Goal: Task Accomplishment & Management: Manage account settings

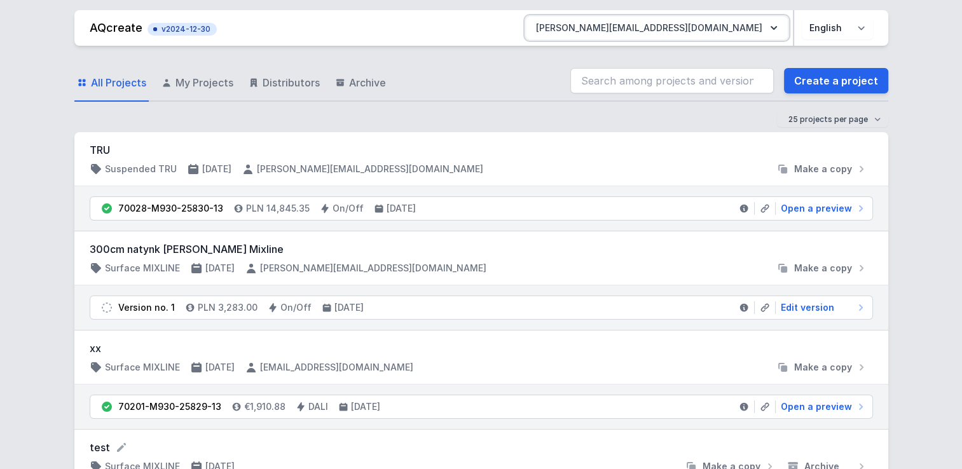
click at [772, 37] on button "[PERSON_NAME][EMAIL_ADDRESS][DOMAIN_NAME]" at bounding box center [657, 28] width 262 height 23
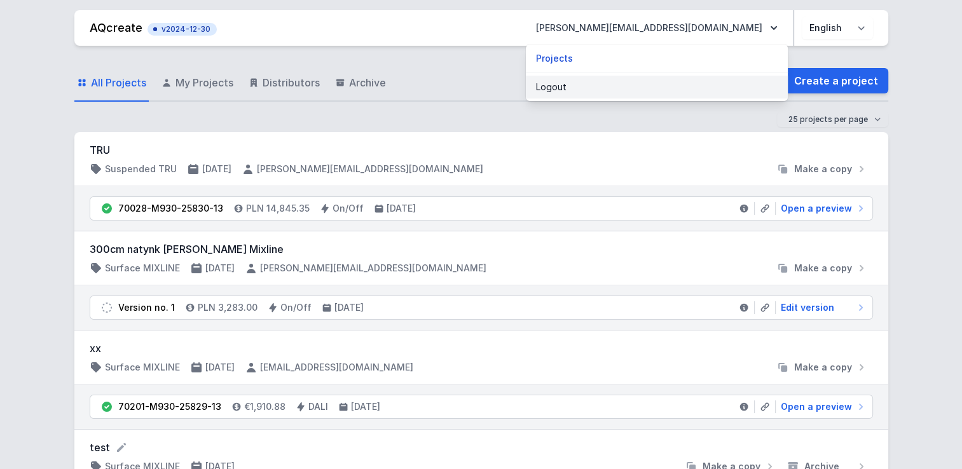
click at [649, 90] on button "Logout" at bounding box center [657, 87] width 262 height 23
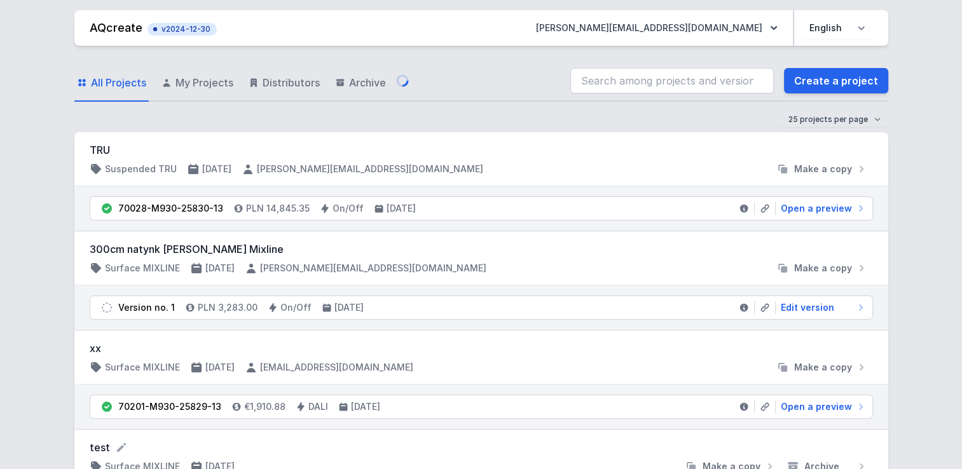
click at [750, 32] on button "[PERSON_NAME][EMAIL_ADDRESS][DOMAIN_NAME]" at bounding box center [657, 28] width 262 height 23
click at [745, 29] on button "[PERSON_NAME][EMAIL_ADDRESS][DOMAIN_NAME]" at bounding box center [657, 28] width 262 height 23
click at [762, 27] on button "[PERSON_NAME][EMAIL_ADDRESS][DOMAIN_NAME]" at bounding box center [657, 28] width 262 height 23
click at [778, 27] on icon "button" at bounding box center [773, 28] width 13 height 13
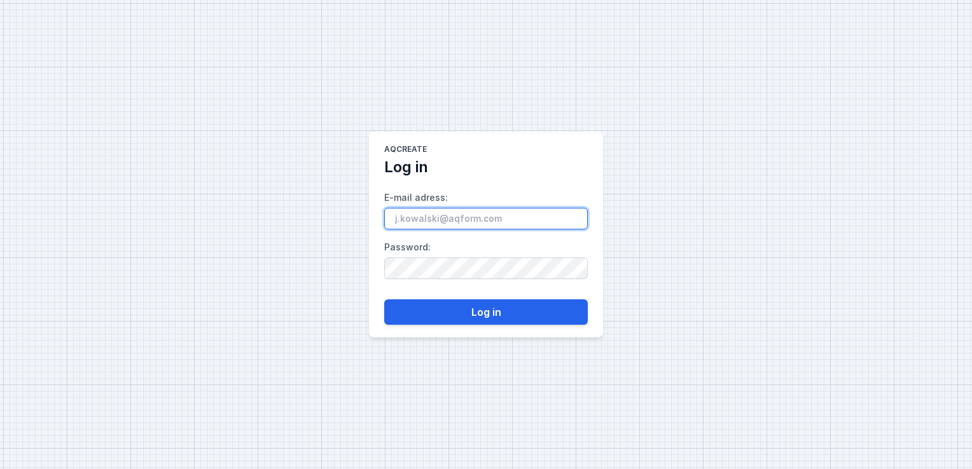
type input "[PERSON_NAME][EMAIL_ADDRESS][DOMAIN_NAME]"
drag, startPoint x: 542, startPoint y: 221, endPoint x: 285, endPoint y: 211, distance: 256.4
click at [285, 211] on div "AQcreate Log in E-mail adress : [PERSON_NAME][EMAIL_ADDRESS][DOMAIN_NAME] Passw…" at bounding box center [486, 234] width 972 height 469
paste input "[EMAIL_ADDRESS][DOMAIN_NAME]"
click at [397, 219] on input "[EMAIL_ADDRESS][DOMAIN_NAME]" at bounding box center [485, 219] width 203 height 22
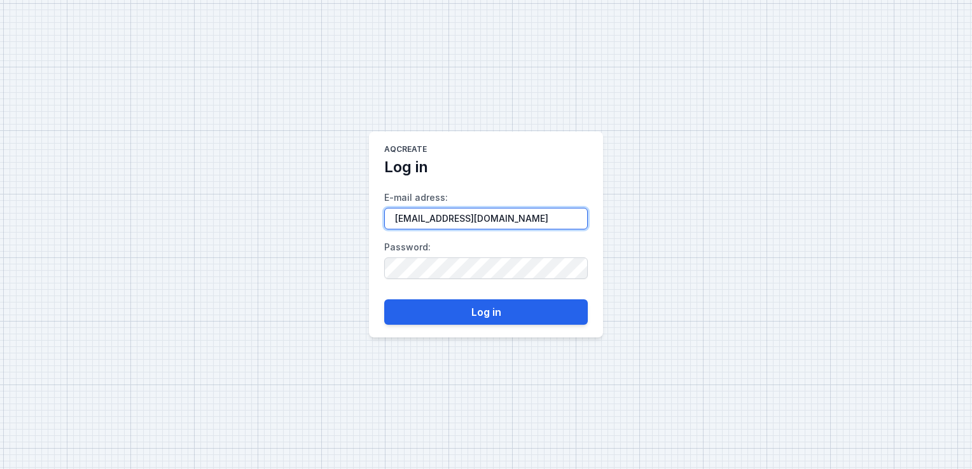
type input "[EMAIL_ADDRESS][DOMAIN_NAME]"
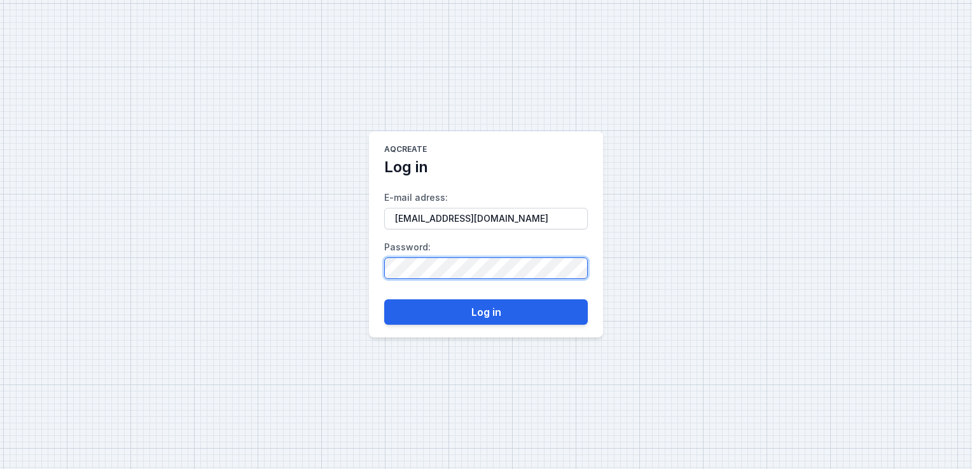
click at [311, 261] on div "AQcreate Log in E-mail adress : [EMAIL_ADDRESS][DOMAIN_NAME] Password : Log in" at bounding box center [486, 234] width 972 height 469
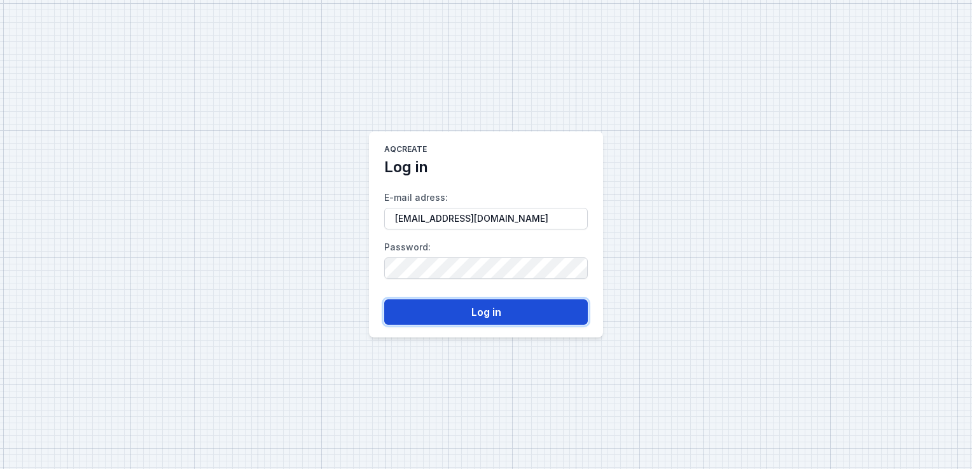
click at [398, 313] on button "Log in" at bounding box center [485, 311] width 203 height 25
